Goal: Task Accomplishment & Management: Use online tool/utility

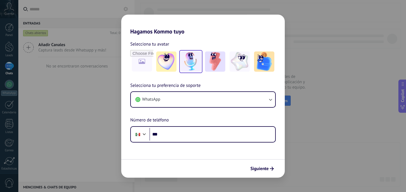
click at [187, 62] on img at bounding box center [191, 62] width 20 height 20
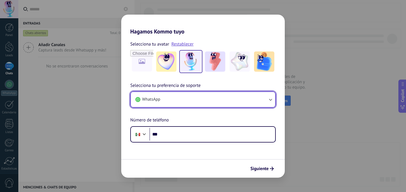
click at [271, 101] on icon "button" at bounding box center [270, 100] width 6 height 6
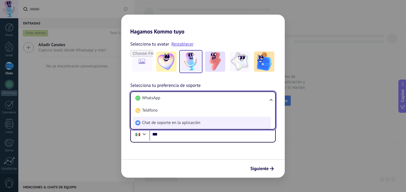
click at [192, 123] on span "Chat de soporte en la aplicación" at bounding box center [171, 123] width 58 height 6
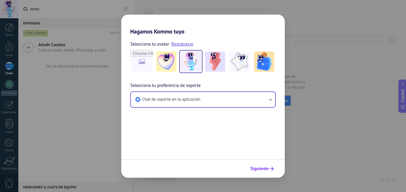
click at [265, 169] on span "Siguiente" at bounding box center [259, 169] width 18 height 4
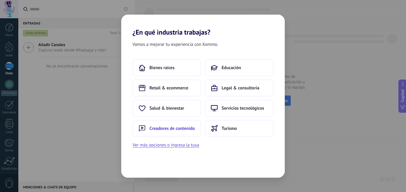
click at [179, 128] on span "Creadores de contenido" at bounding box center [171, 129] width 45 height 6
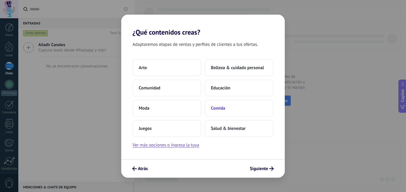
click at [219, 107] on span "Comida" at bounding box center [218, 109] width 14 height 6
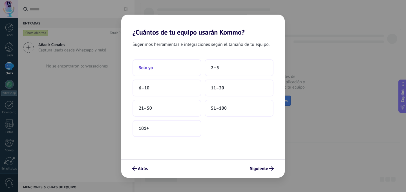
click at [169, 70] on button "Solo yo" at bounding box center [166, 67] width 69 height 17
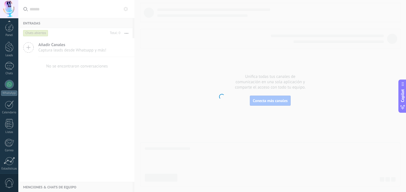
scroll to position [42, 0]
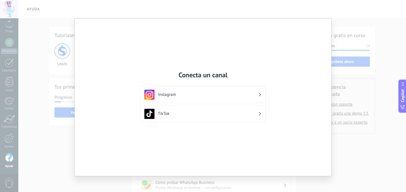
click at [337, 42] on div "Conecta un canal Instagram TikTok" at bounding box center [203, 96] width 406 height 192
click at [343, 17] on div "Conecta un canal Instagram TikTok" at bounding box center [203, 96] width 406 height 192
click at [326, 96] on div "Conecta un canal Instagram TikTok" at bounding box center [203, 98] width 256 height 158
click at [254, 96] on h3 "Instagram" at bounding box center [208, 94] width 100 height 5
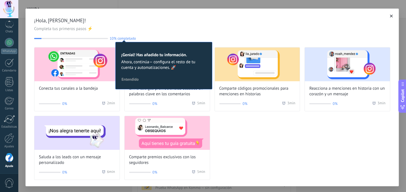
click at [261, 134] on div "Conecta tus canales a la bandeja 0% 2 min Envía códigos promocionales basados e…" at bounding box center [212, 113] width 356 height 133
click at [388, 17] on button "button" at bounding box center [391, 16] width 6 height 6
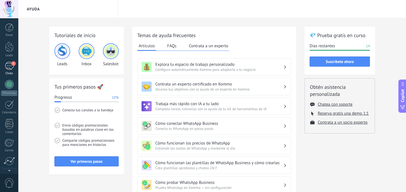
click at [11, 67] on div "1" at bounding box center [9, 66] width 9 height 8
